Goal: Check status: Check status

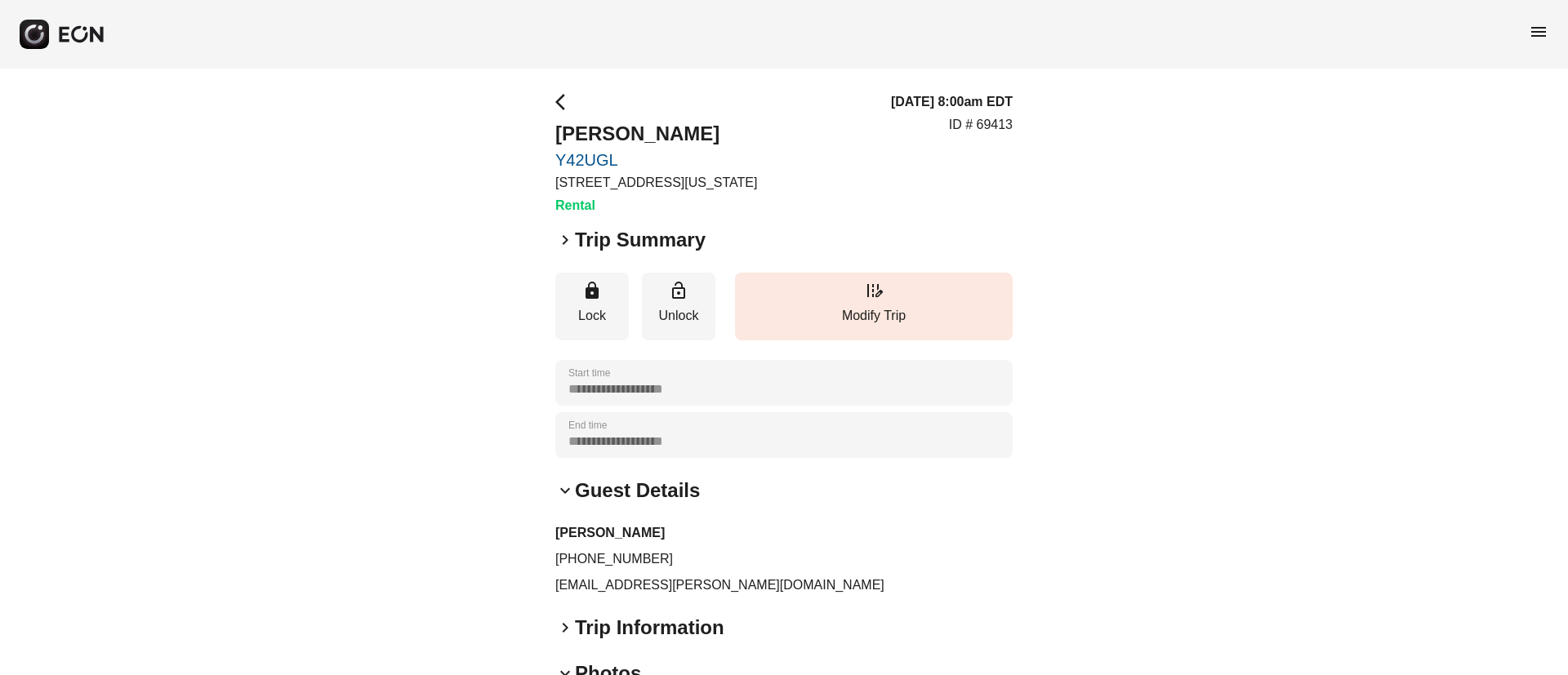
click at [1539, 25] on span "menu" at bounding box center [1539, 32] width 20 height 20
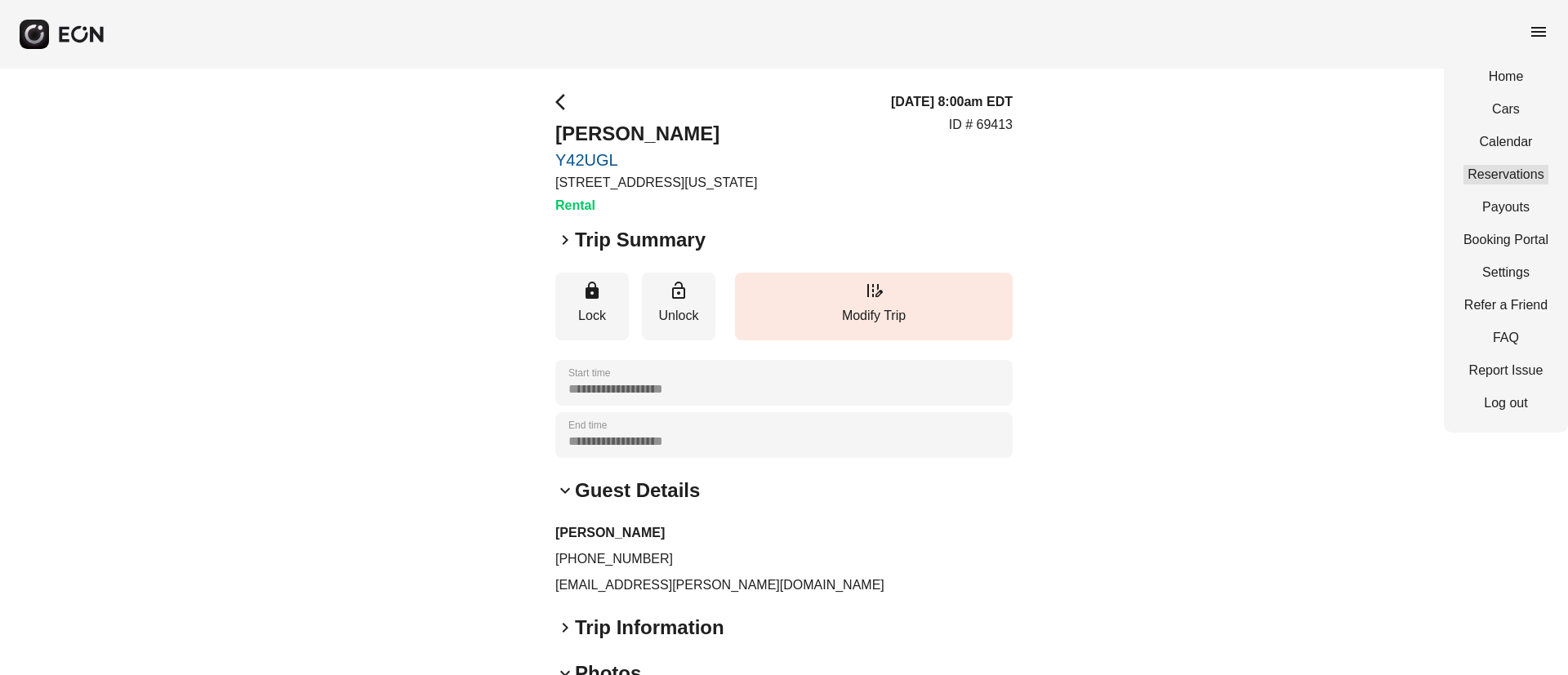
click at [1493, 176] on link "Reservations" at bounding box center [1506, 175] width 85 height 20
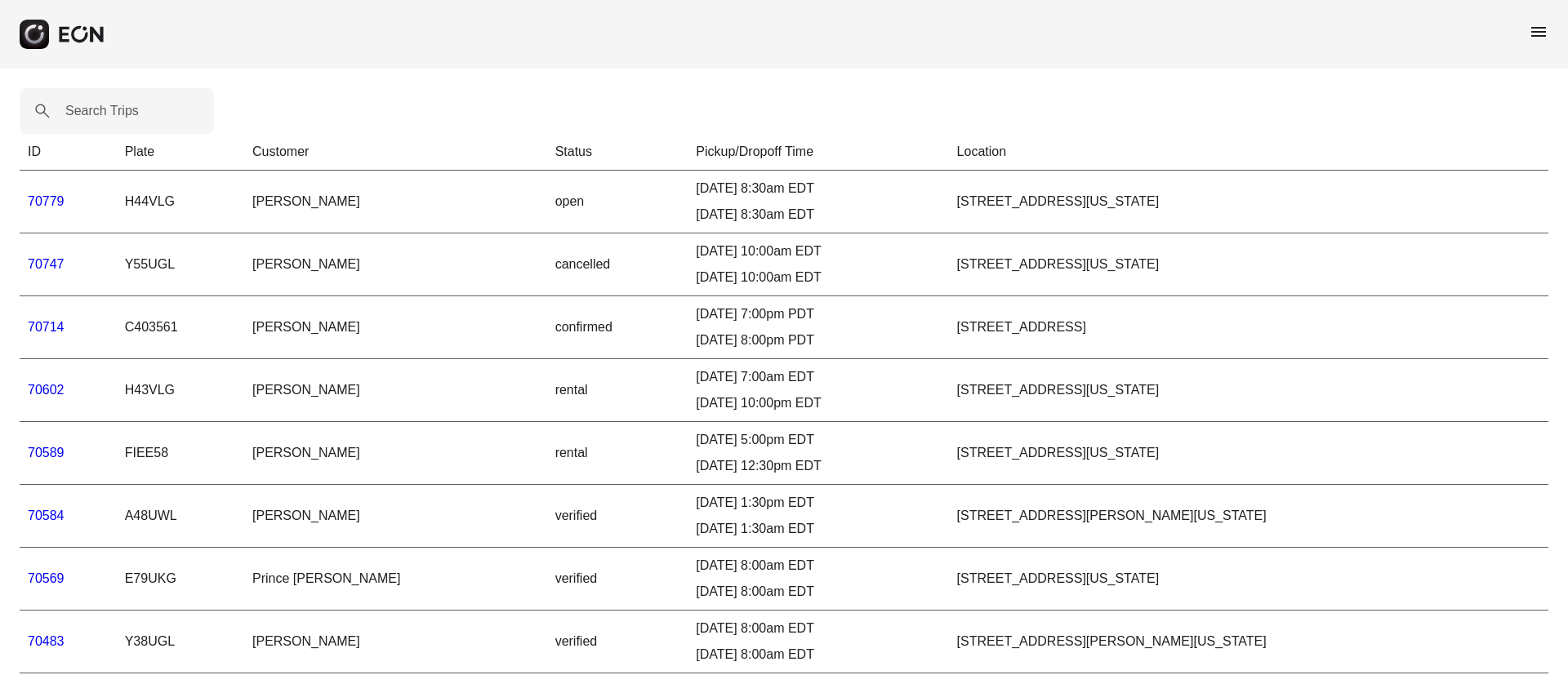
click at [73, 107] on label "Search Trips" at bounding box center [102, 111] width 74 height 20
click at [73, 107] on Trips "Search Trips" at bounding box center [117, 111] width 195 height 46
paste Trips "******"
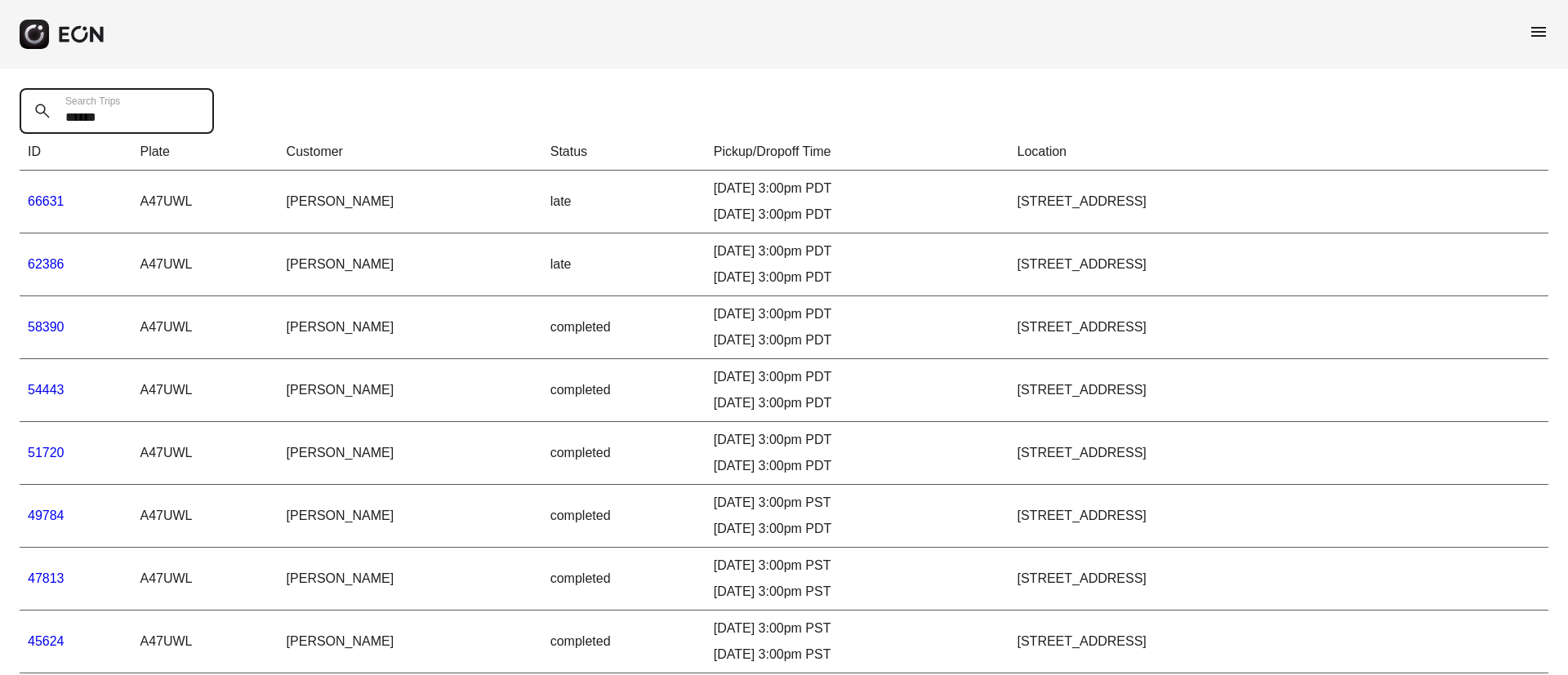
click at [33, 110] on div "****** Search Trips" at bounding box center [122, 111] width 205 height 46
drag, startPoint x: 33, startPoint y: 109, endPoint x: 22, endPoint y: 110, distance: 11.0
click at [22, 110] on Trips "******" at bounding box center [117, 111] width 195 height 46
drag, startPoint x: 99, startPoint y: 121, endPoint x: 27, endPoint y: 121, distance: 72.0
click at [27, 121] on Trips "******" at bounding box center [117, 111] width 195 height 46
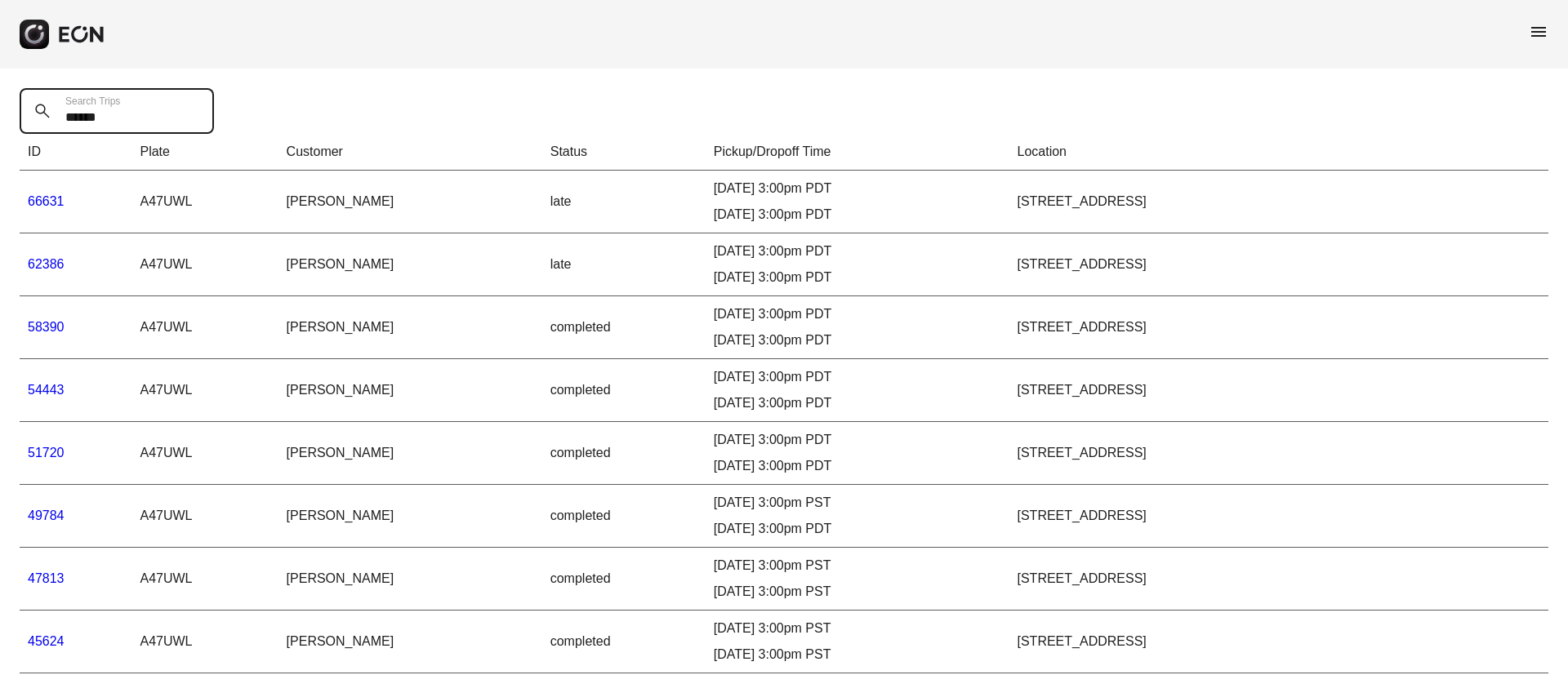
paste Trips "text"
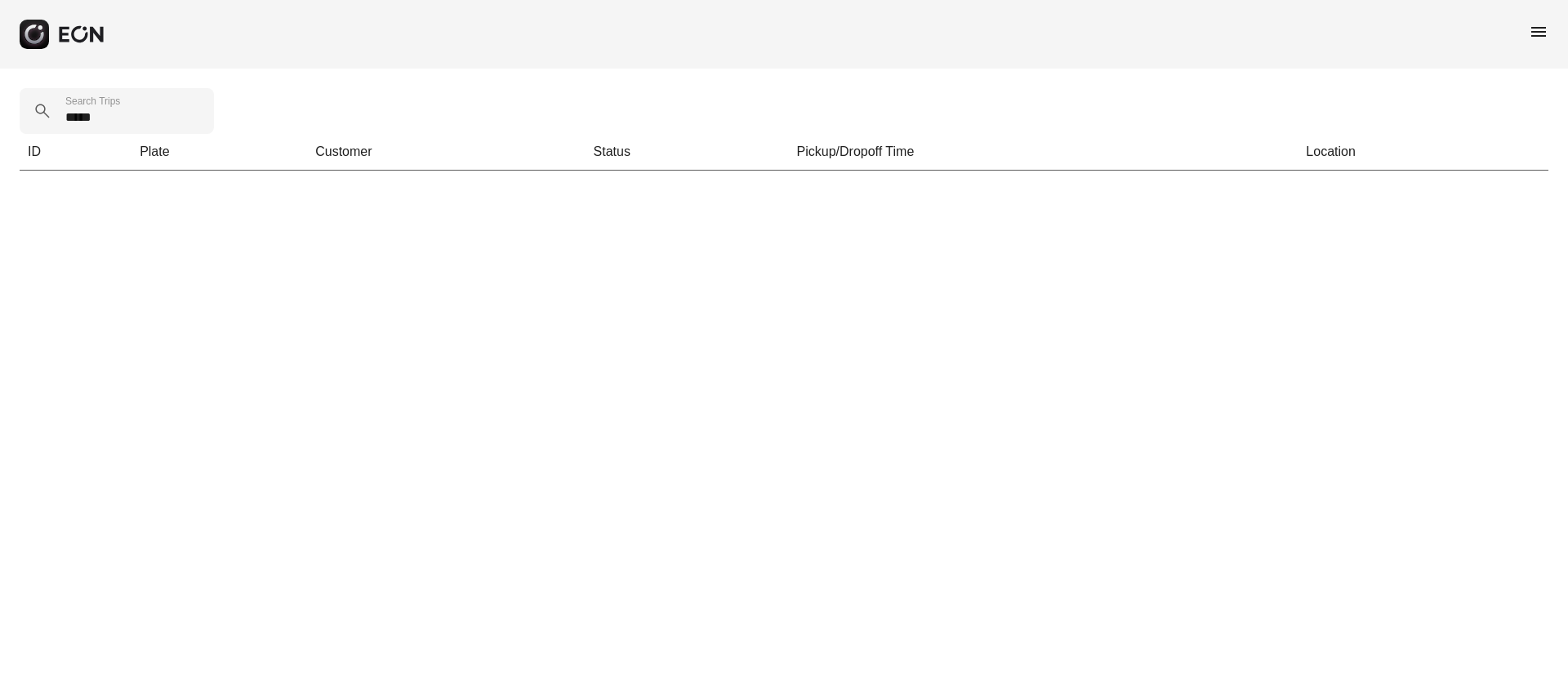
click at [1537, 25] on span "menu" at bounding box center [1539, 32] width 20 height 20
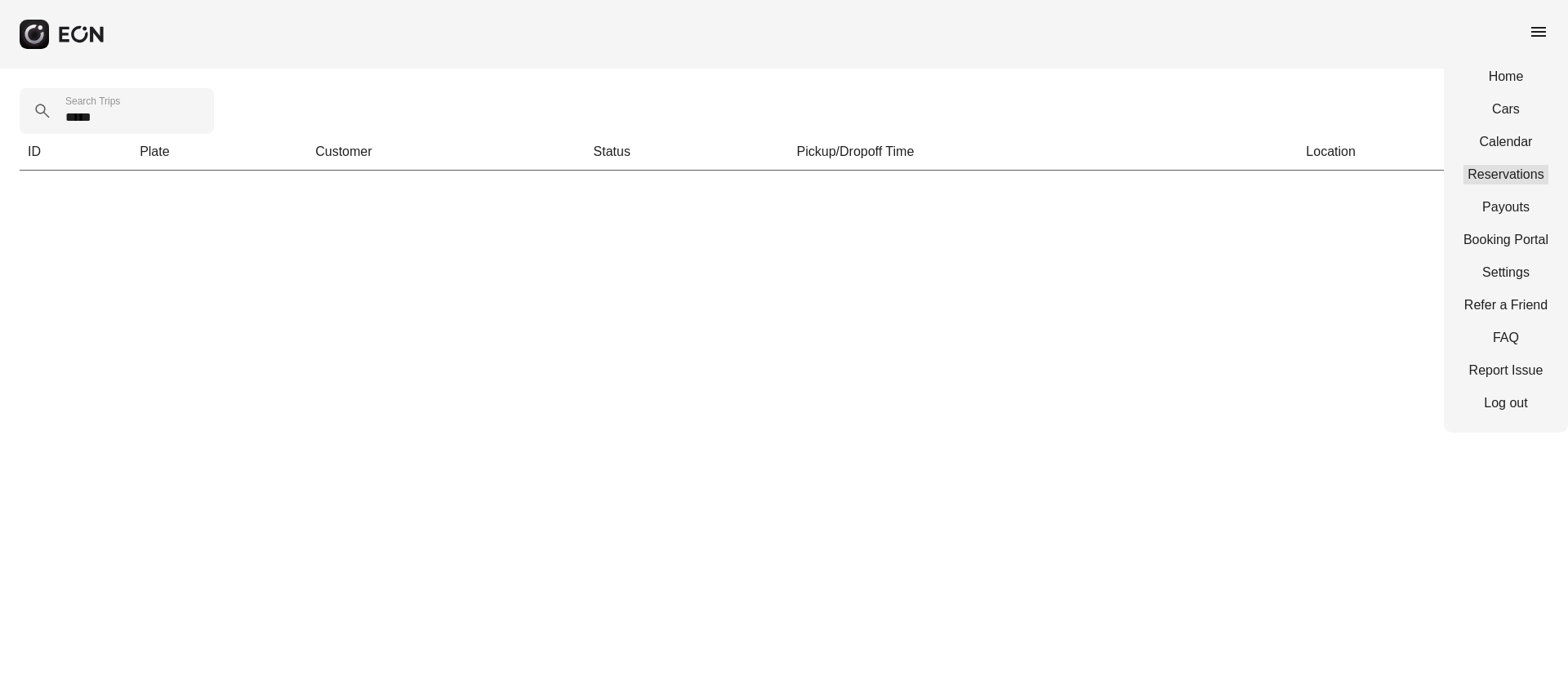
click at [1490, 169] on link "Reservations" at bounding box center [1506, 175] width 85 height 20
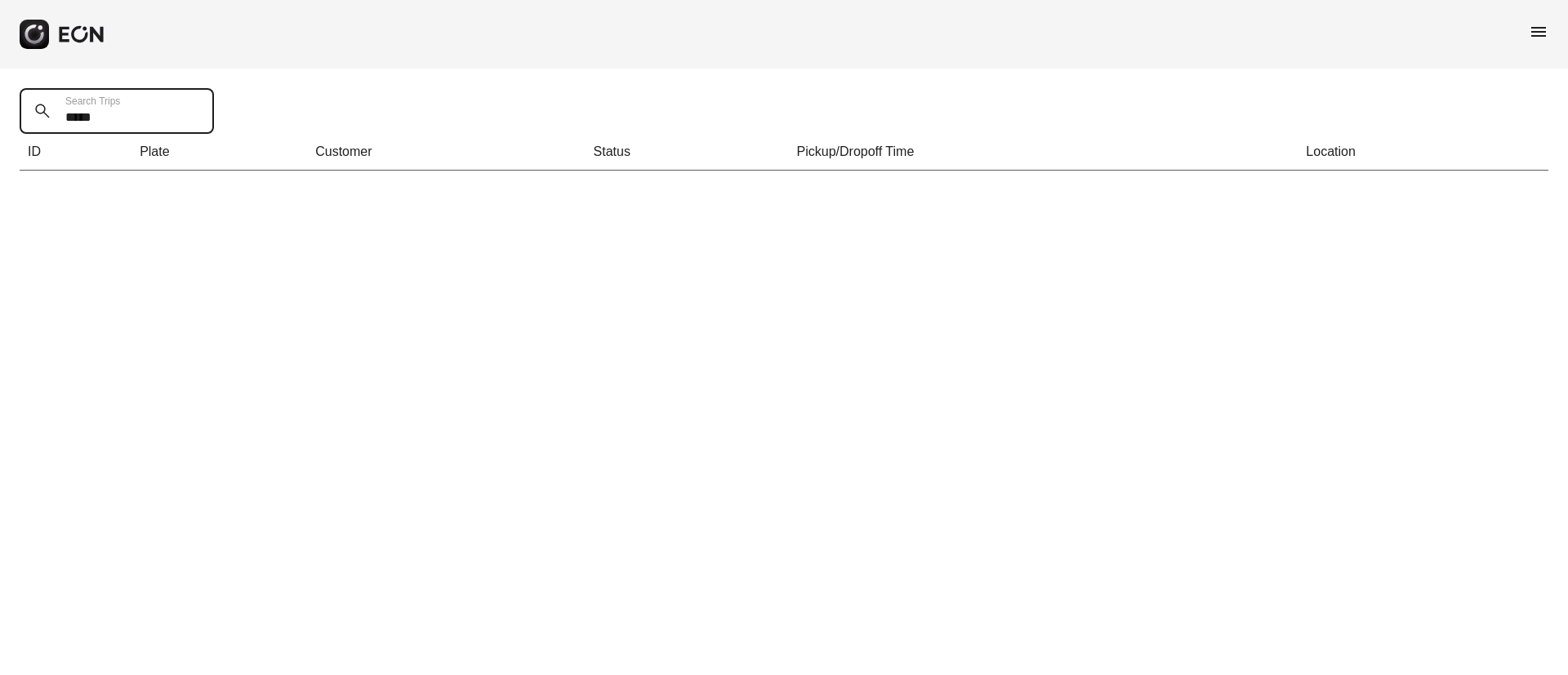
drag, startPoint x: 110, startPoint y: 124, endPoint x: 26, endPoint y: 141, distance: 85.7
click at [26, 141] on div "***** Search Trips ID Plate Customer Status Pickup/Dropoff Time Location" at bounding box center [784, 129] width 1568 height 122
paste Trips "text"
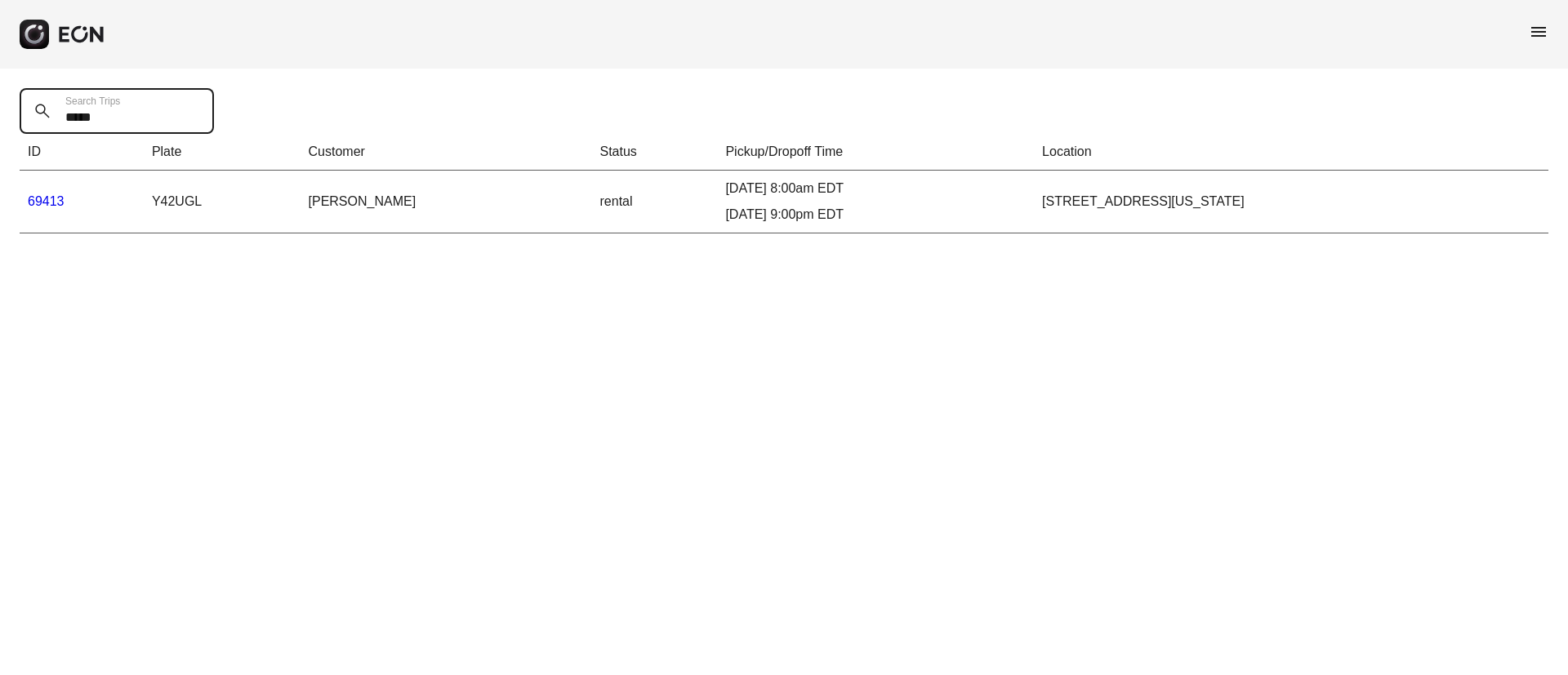
type Trips "*****"
click at [49, 198] on link "69413" at bounding box center [46, 201] width 37 height 14
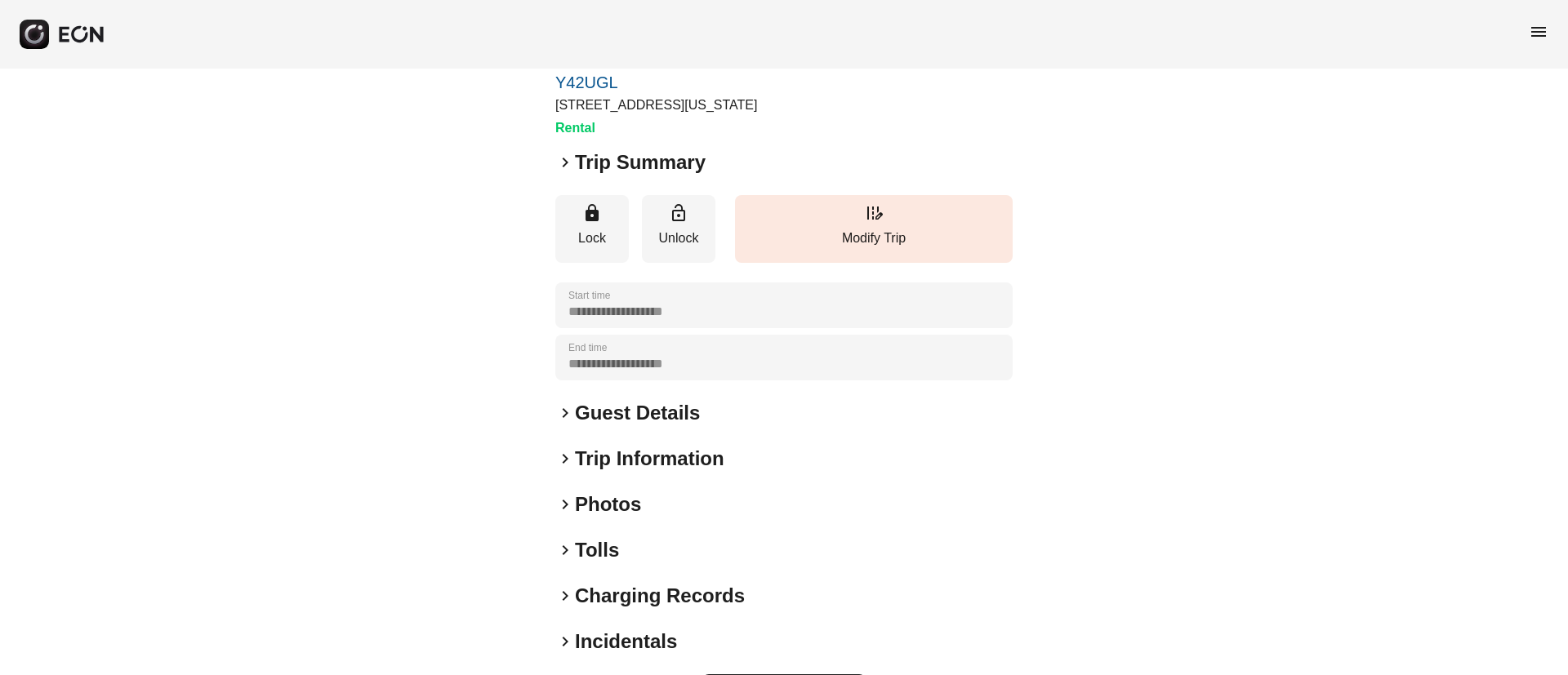
scroll to position [140, 0]
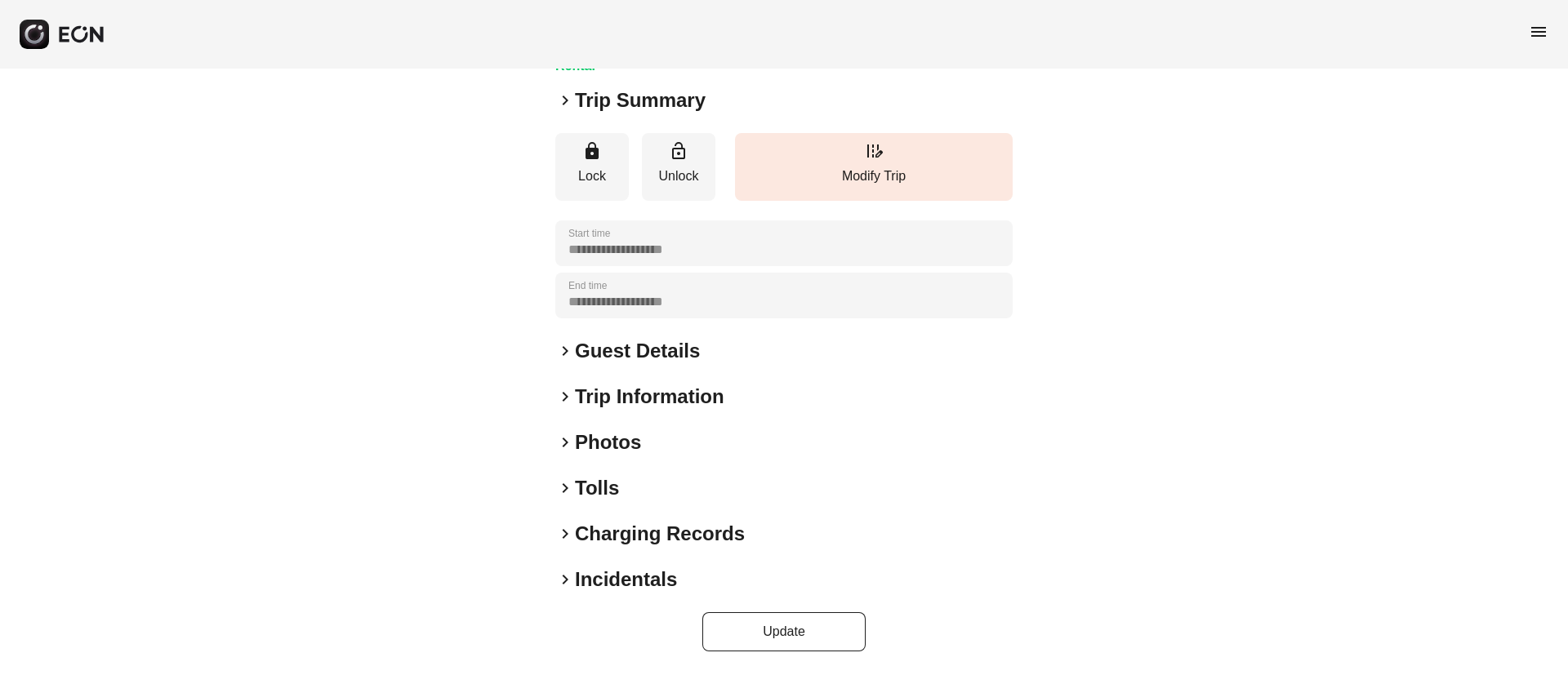
click at [665, 445] on div "keyboard_arrow_right Photos" at bounding box center [784, 443] width 457 height 26
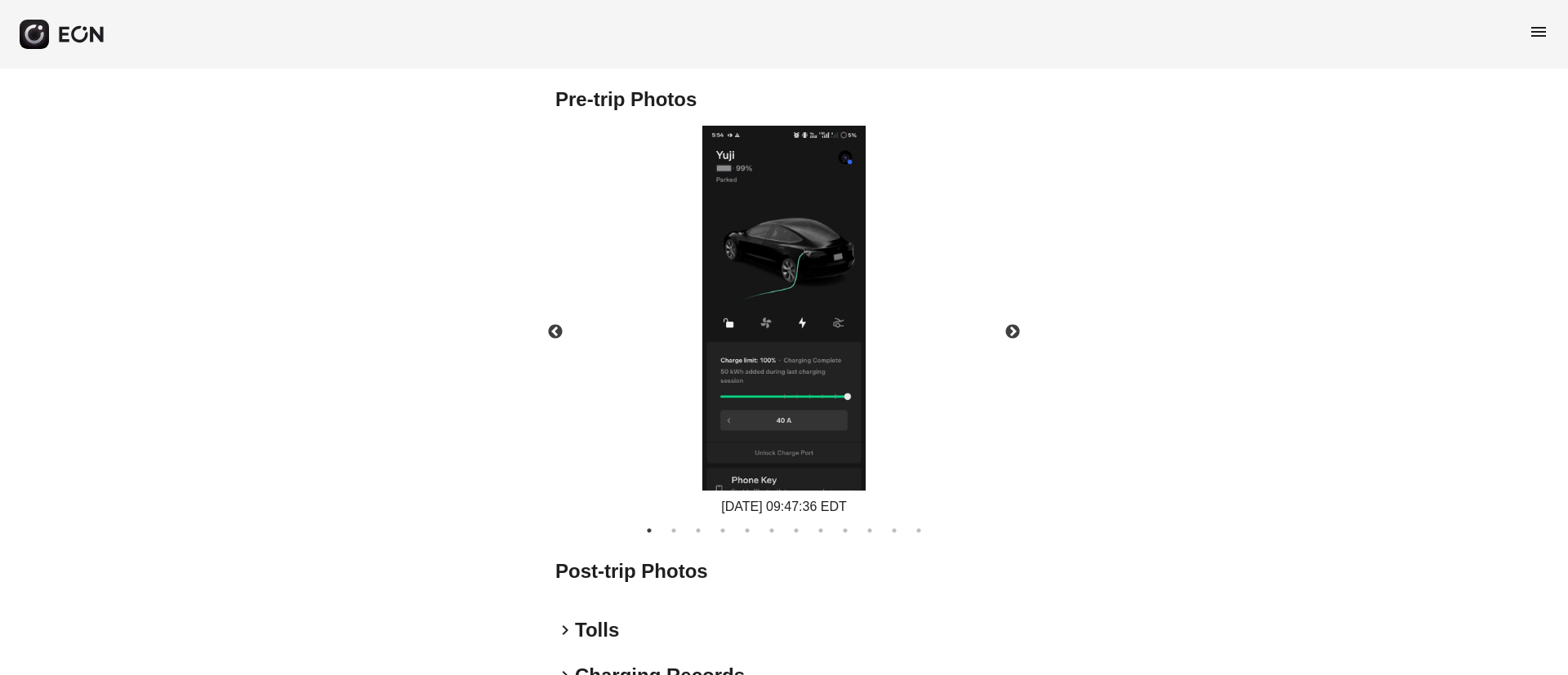
scroll to position [731, 0]
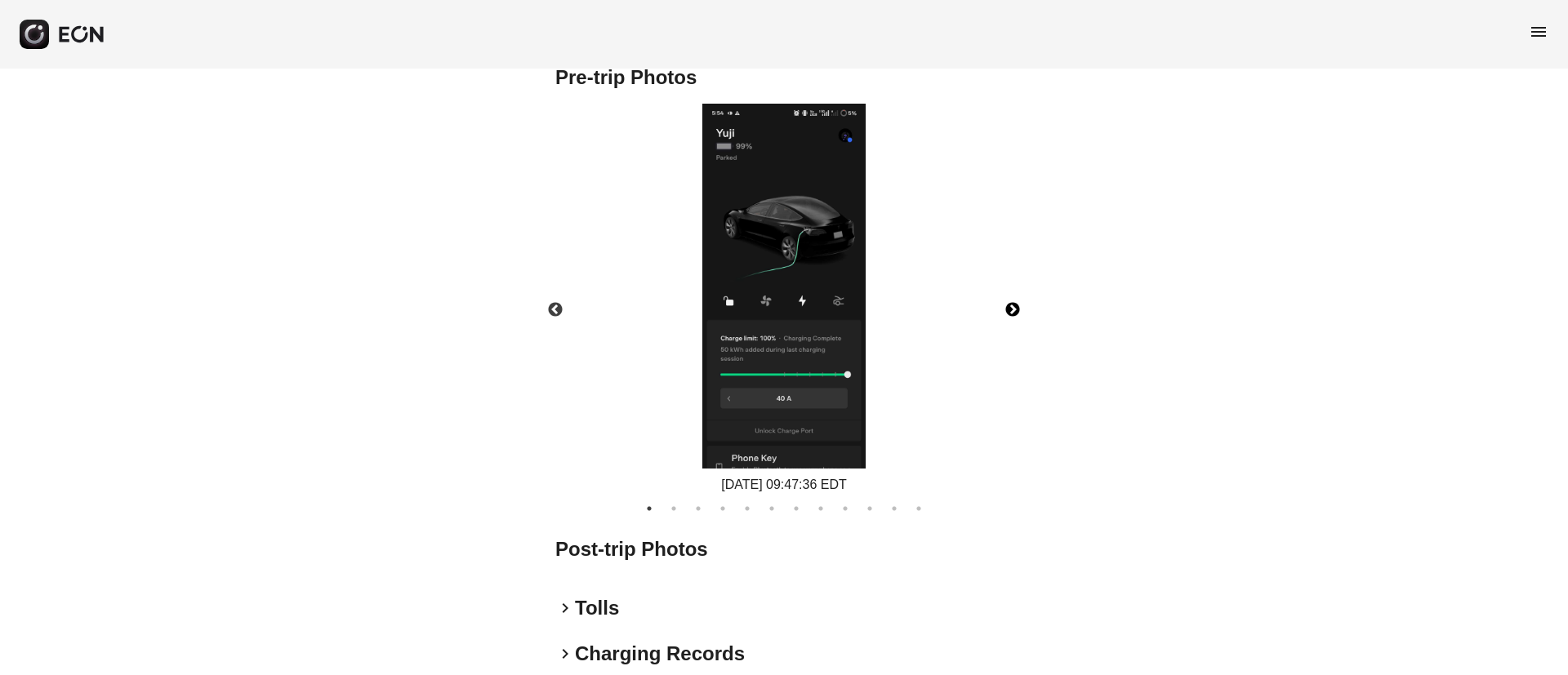
click at [1014, 308] on button "Next" at bounding box center [1013, 310] width 57 height 57
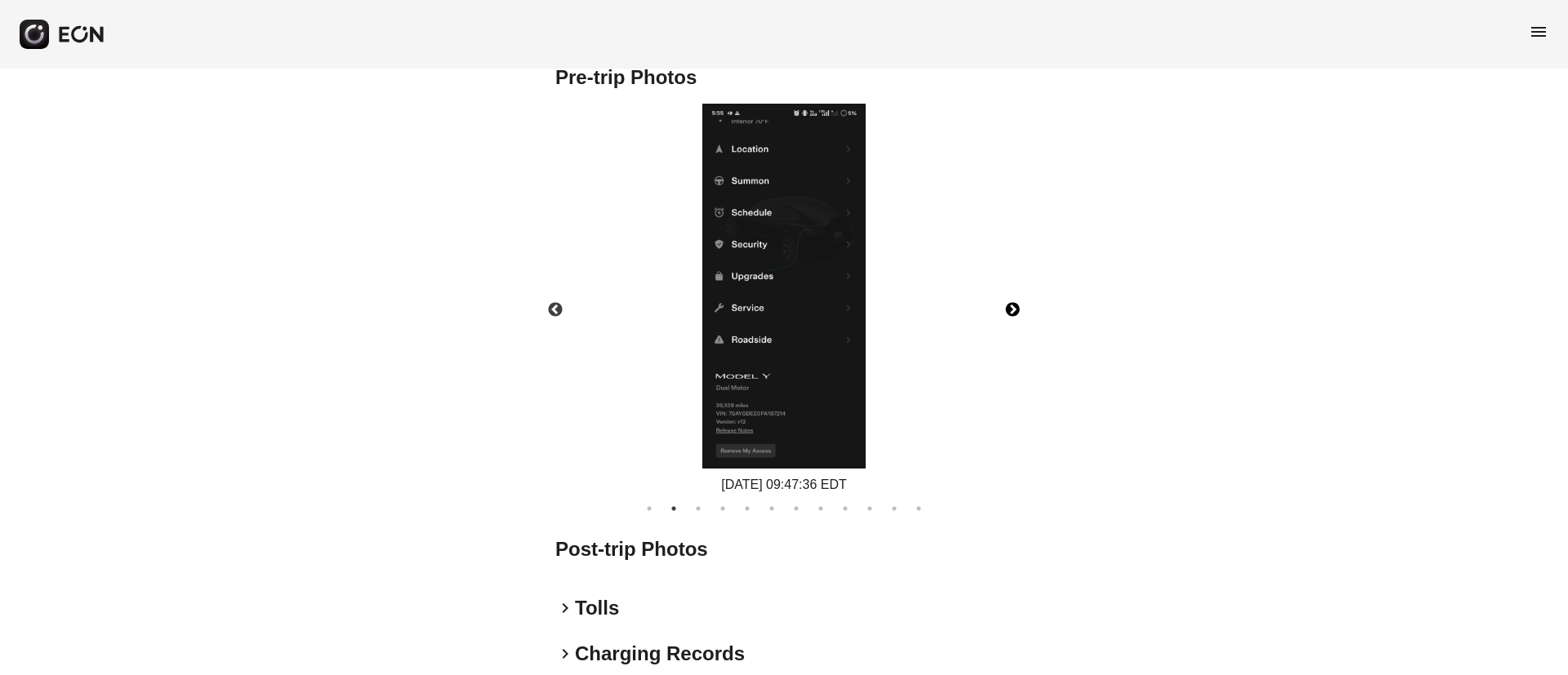
click at [1014, 308] on button "Next" at bounding box center [1013, 310] width 57 height 57
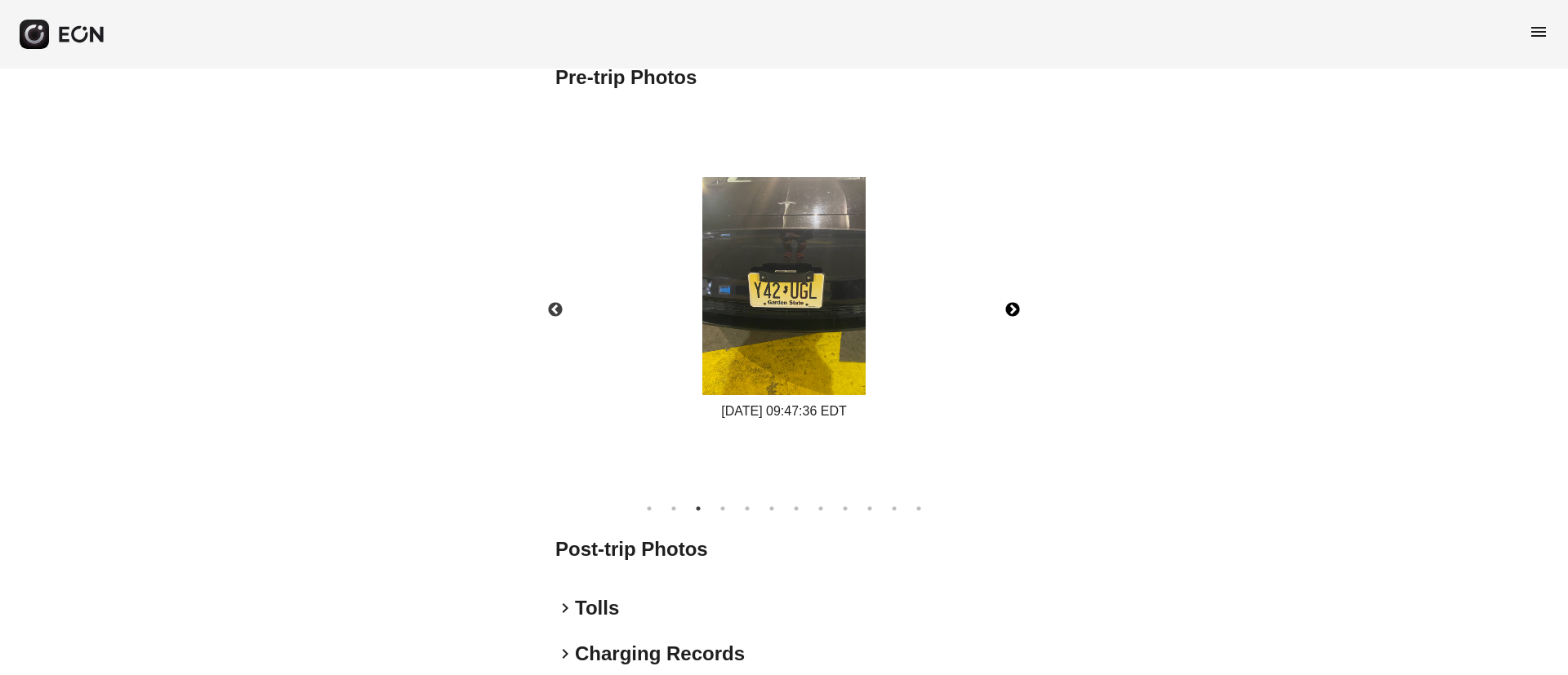
click at [1014, 308] on button "Next" at bounding box center [1013, 310] width 57 height 57
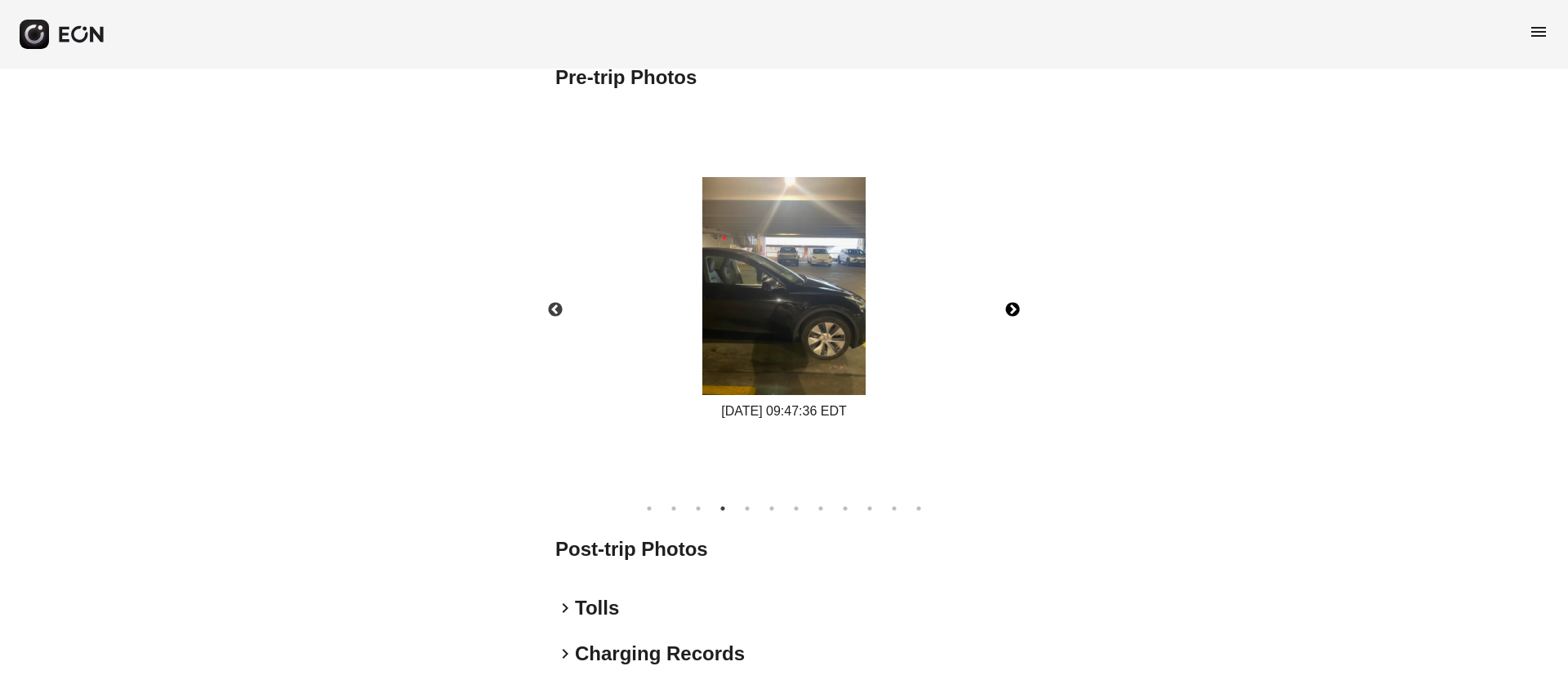
click at [1014, 308] on button "Next" at bounding box center [1013, 310] width 57 height 57
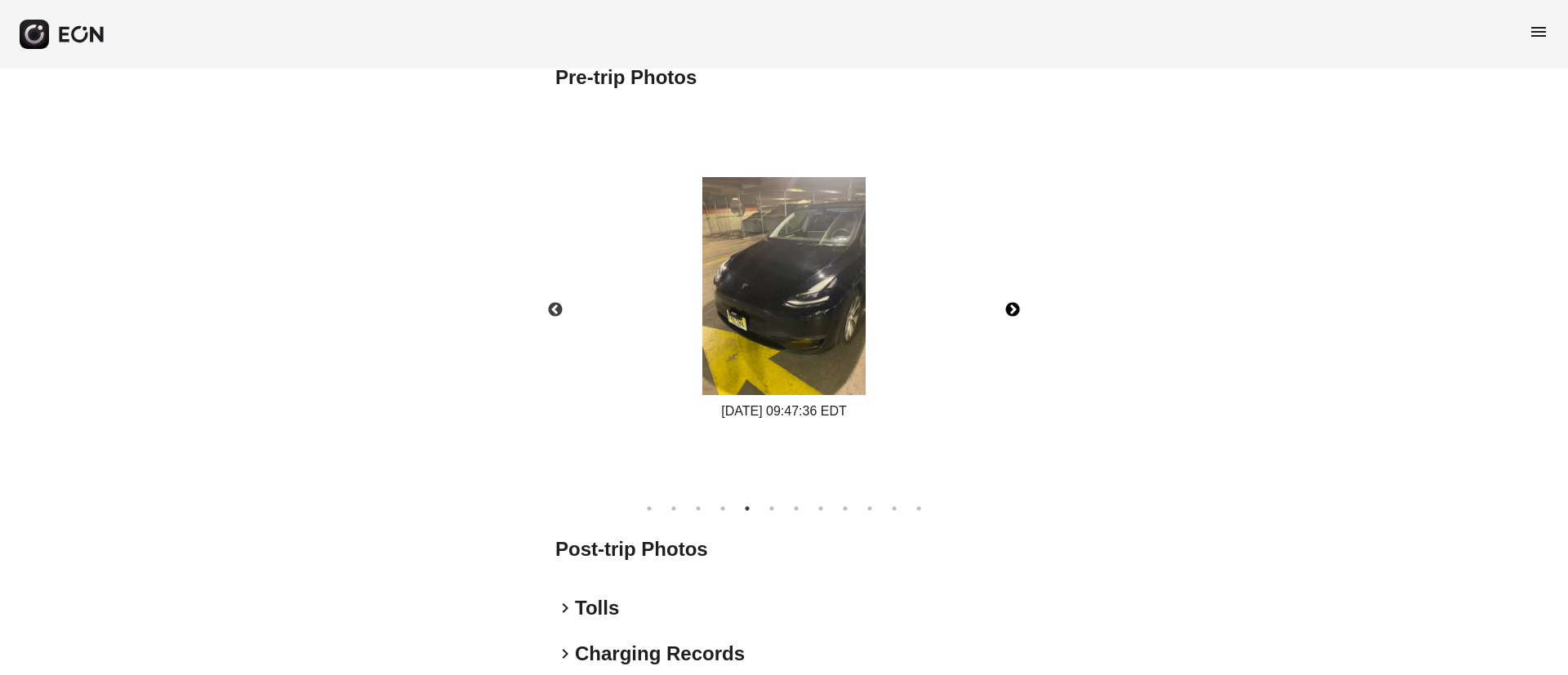
click at [1014, 308] on button "Next" at bounding box center [1013, 310] width 57 height 57
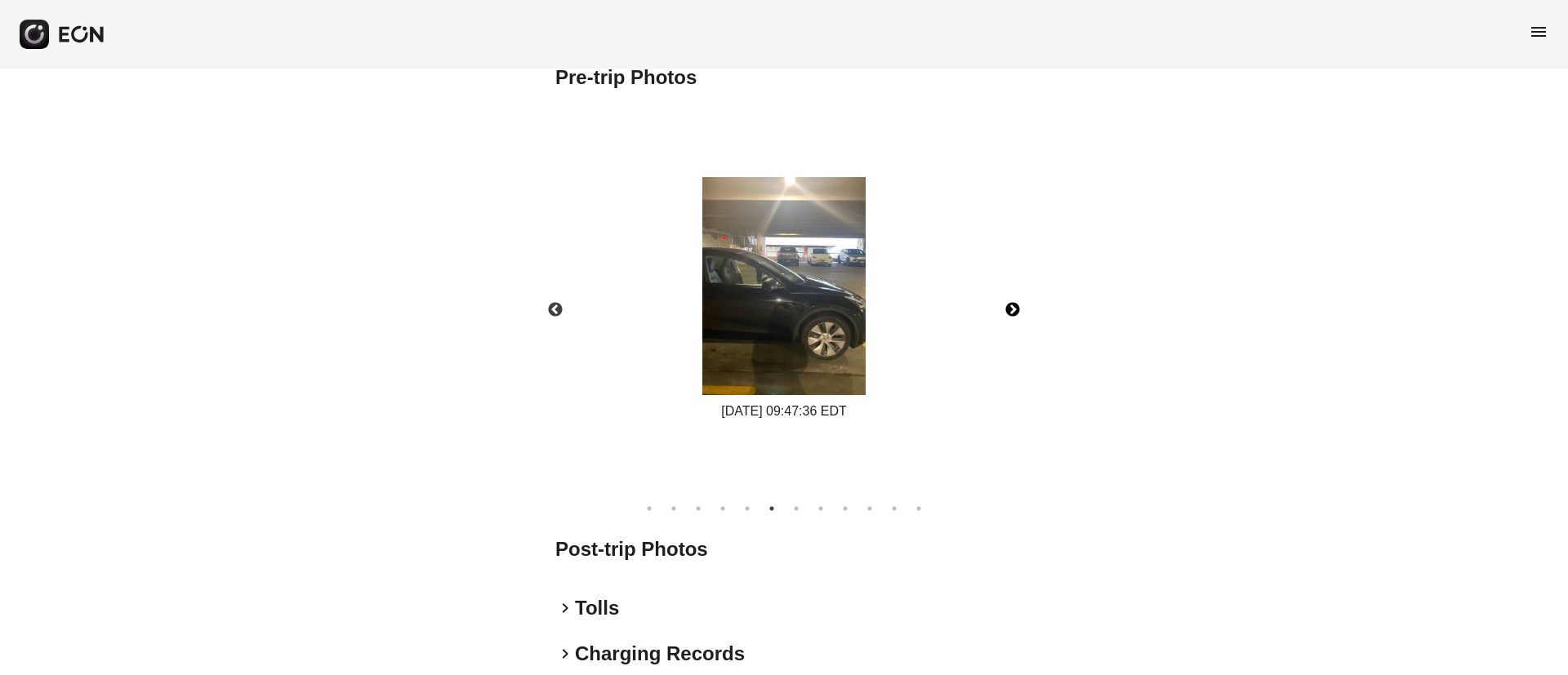
click at [1014, 308] on button "Next" at bounding box center [1013, 310] width 57 height 57
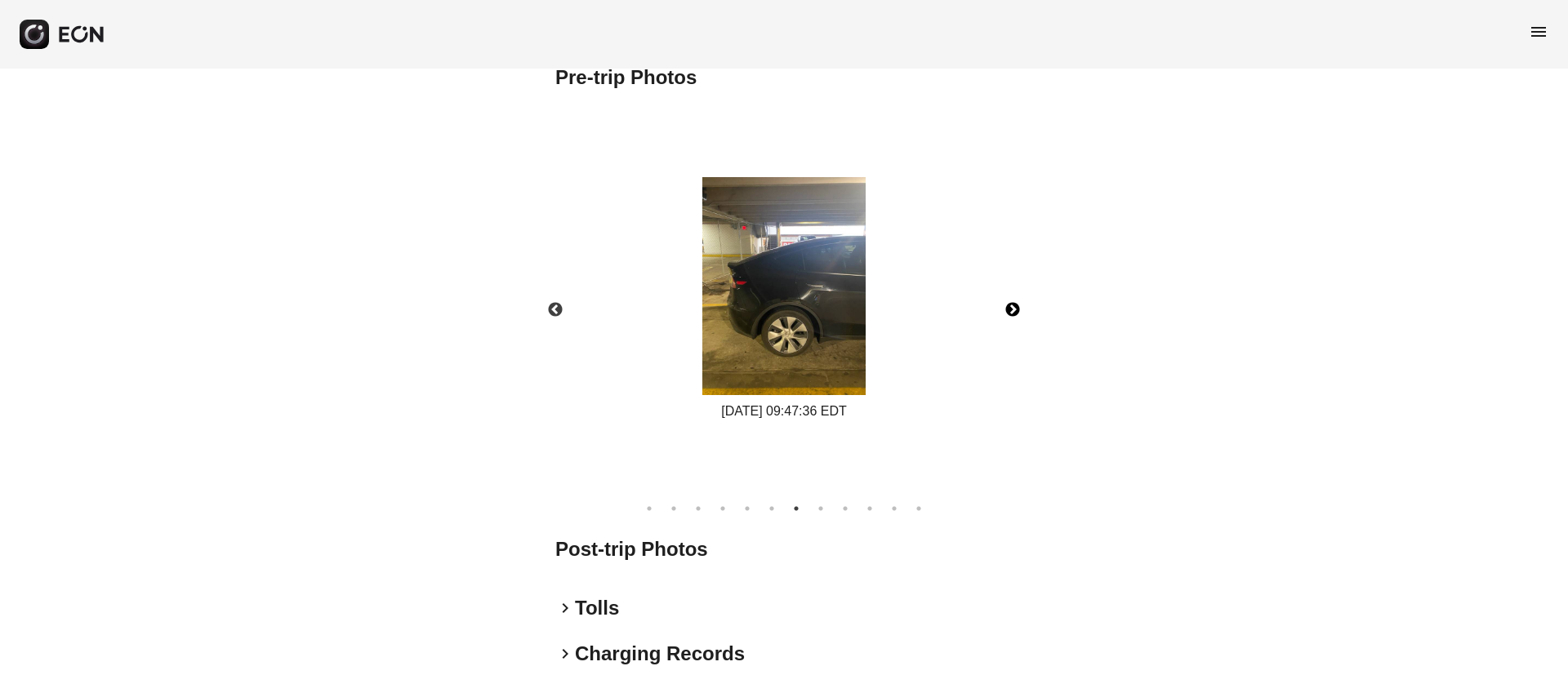
click at [1014, 308] on button "Next" at bounding box center [1013, 310] width 57 height 57
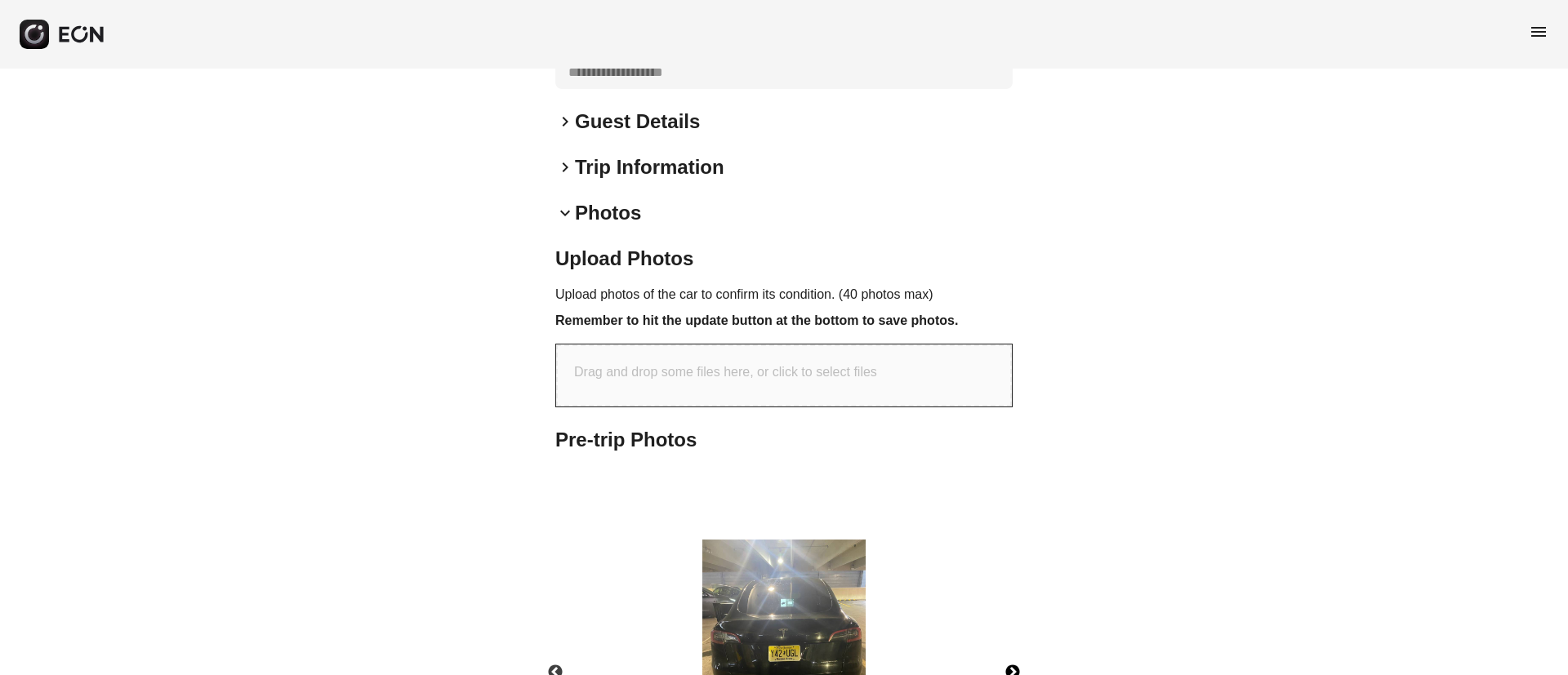
scroll to position [610, 0]
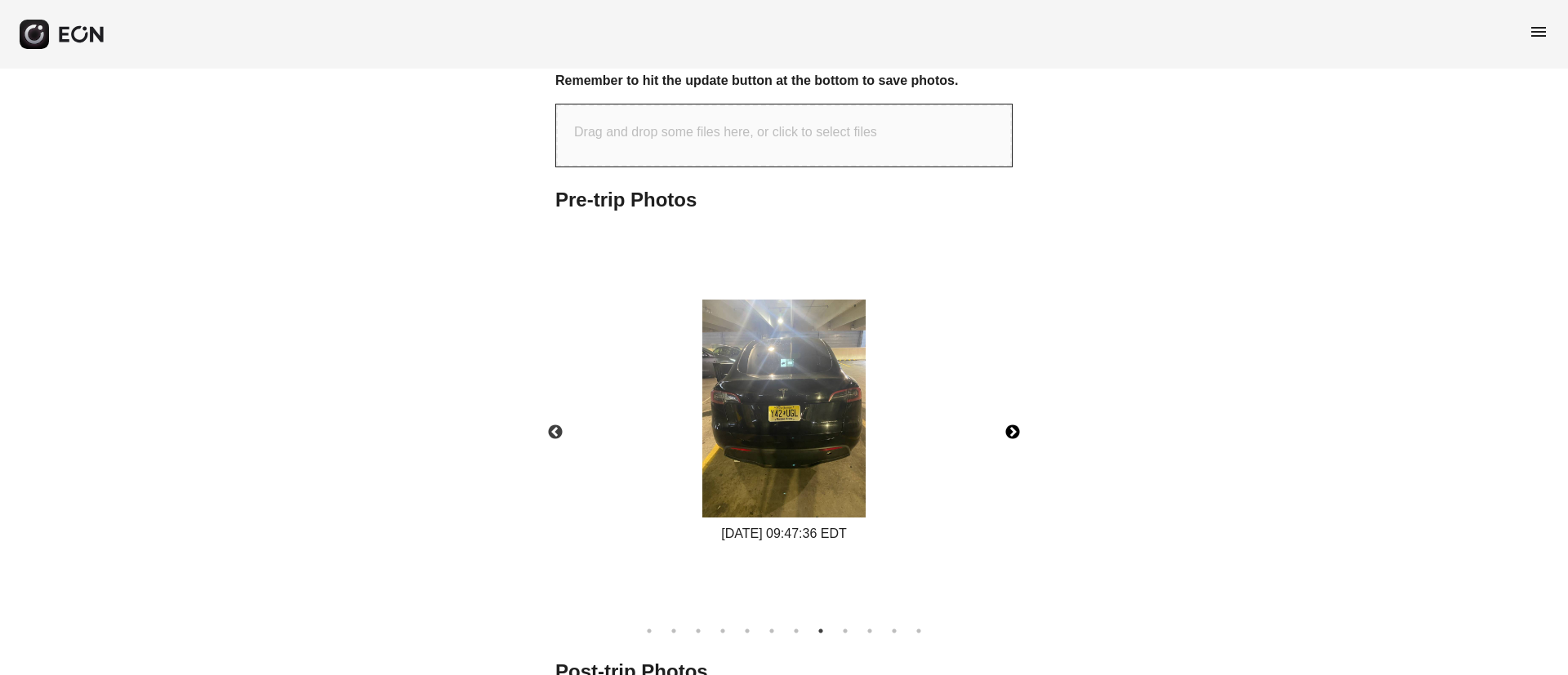
click at [786, 417] on img at bounding box center [784, 408] width 164 height 218
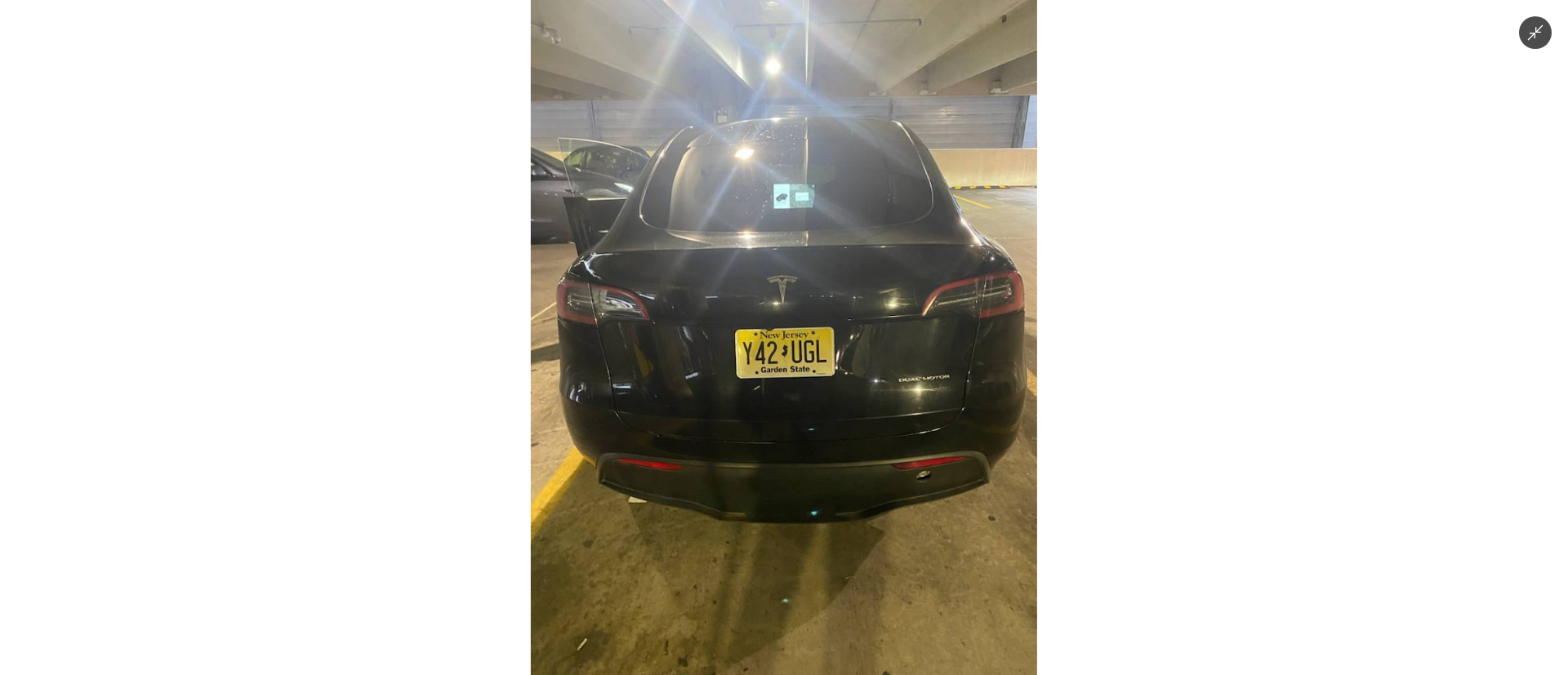
click at [889, 414] on img at bounding box center [784, 337] width 507 height 675
